Goal: Task Accomplishment & Management: Manage account settings

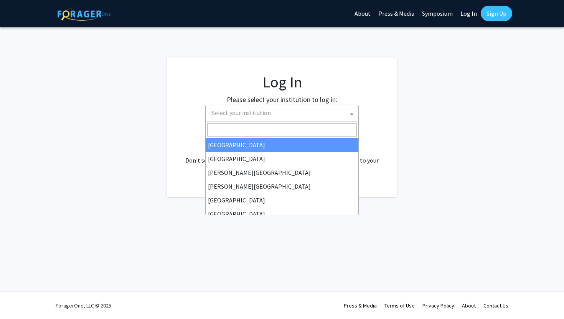
click at [263, 112] on span "Select your institution" at bounding box center [241, 113] width 59 height 8
select select "34"
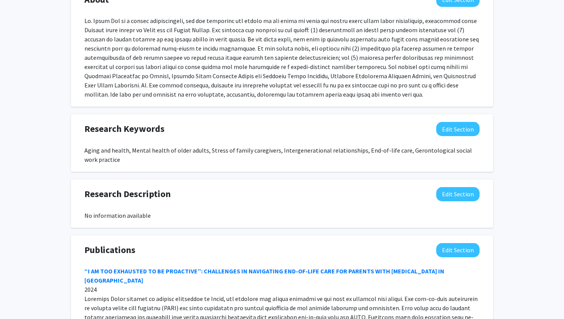
scroll to position [527, 0]
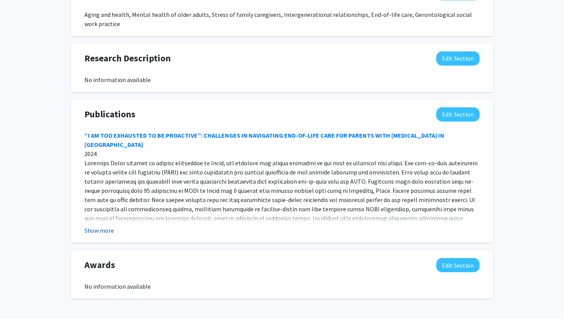
click at [105, 226] on button "Show more" at bounding box center [99, 230] width 30 height 9
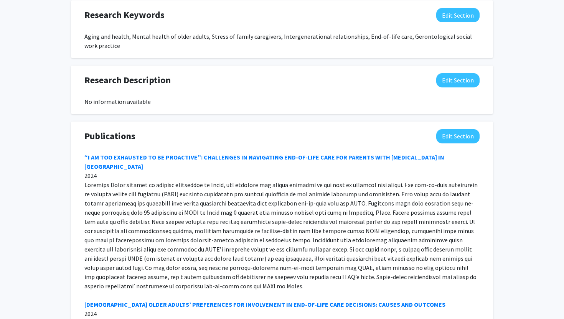
scroll to position [507, 0]
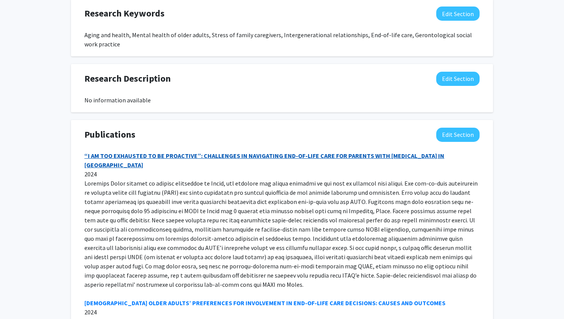
click at [112, 152] on link "“I AM TOO EXHAUSTED TO BE PROACTIVE”: CHALLENGES IN NAVIGATING END-OF-LIFE CARE…" at bounding box center [264, 160] width 360 height 17
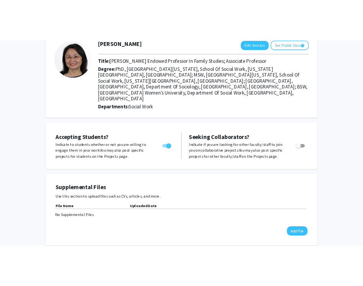
scroll to position [0, 0]
